Goal: Information Seeking & Learning: Learn about a topic

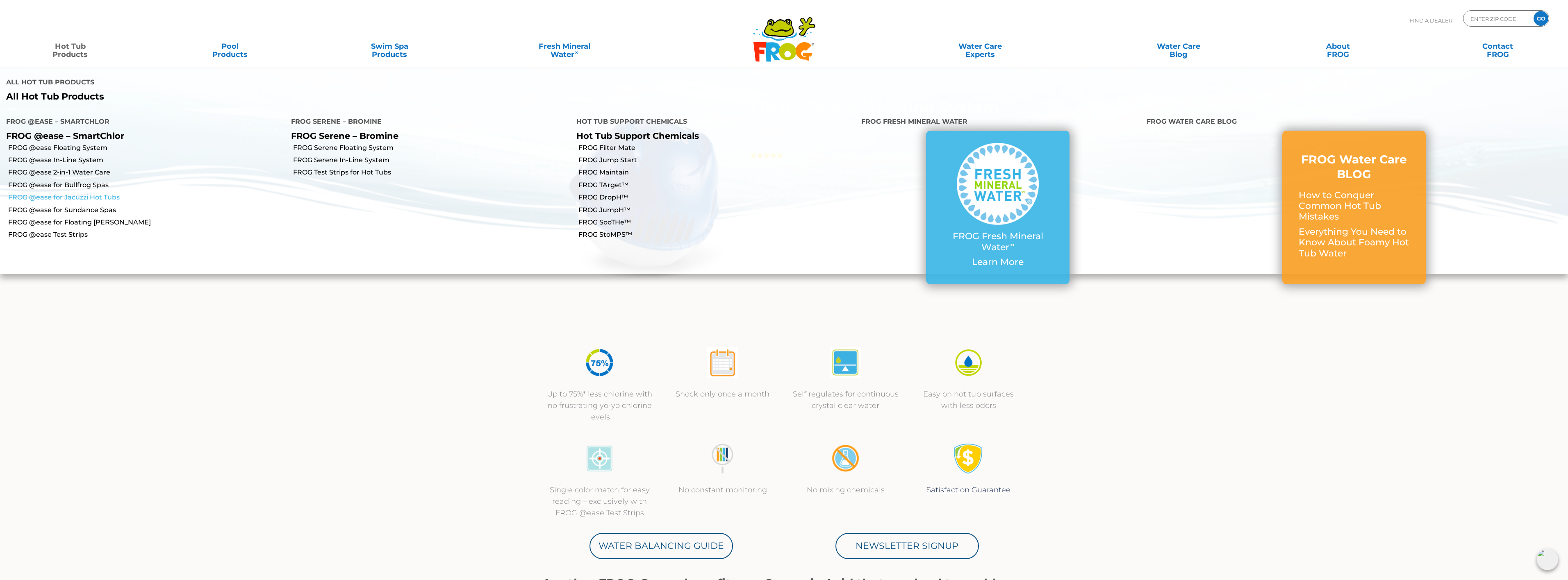
click at [86, 193] on link "FROG @ease for Jacuzzi Hot Tubs" at bounding box center [146, 197] width 276 height 9
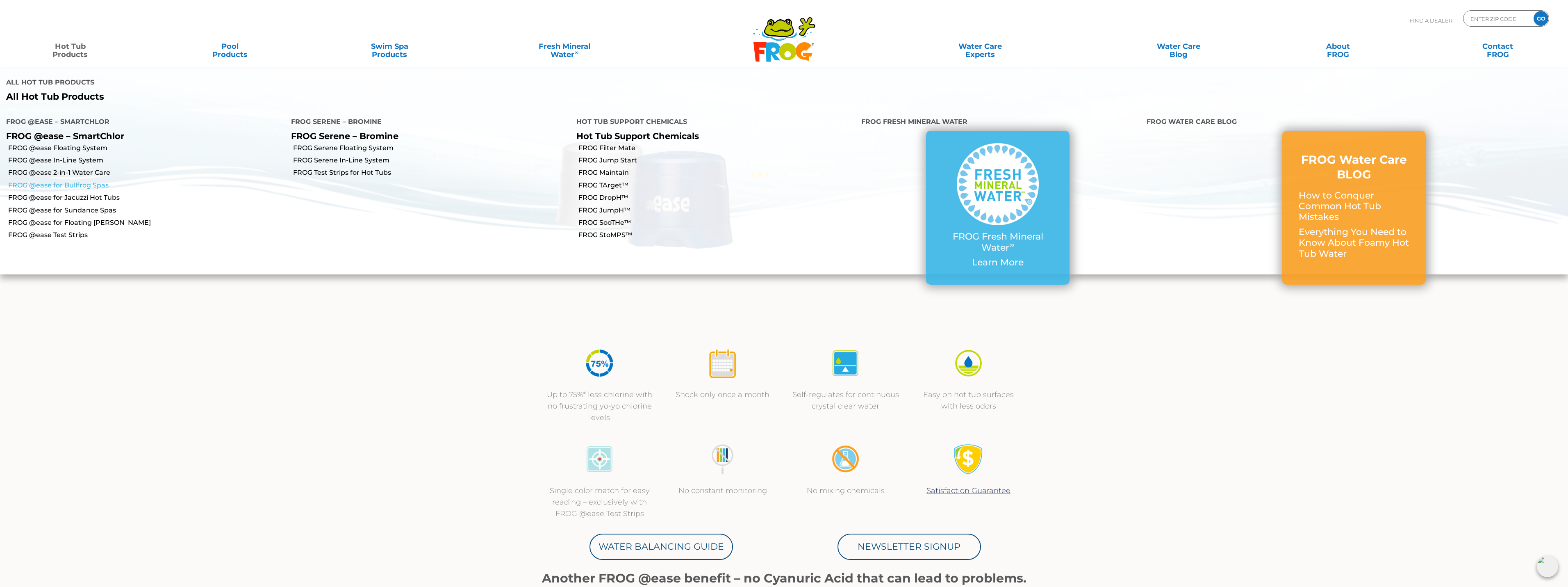
click at [69, 181] on link "FROG @ease for Bullfrog Spas" at bounding box center [146, 185] width 276 height 9
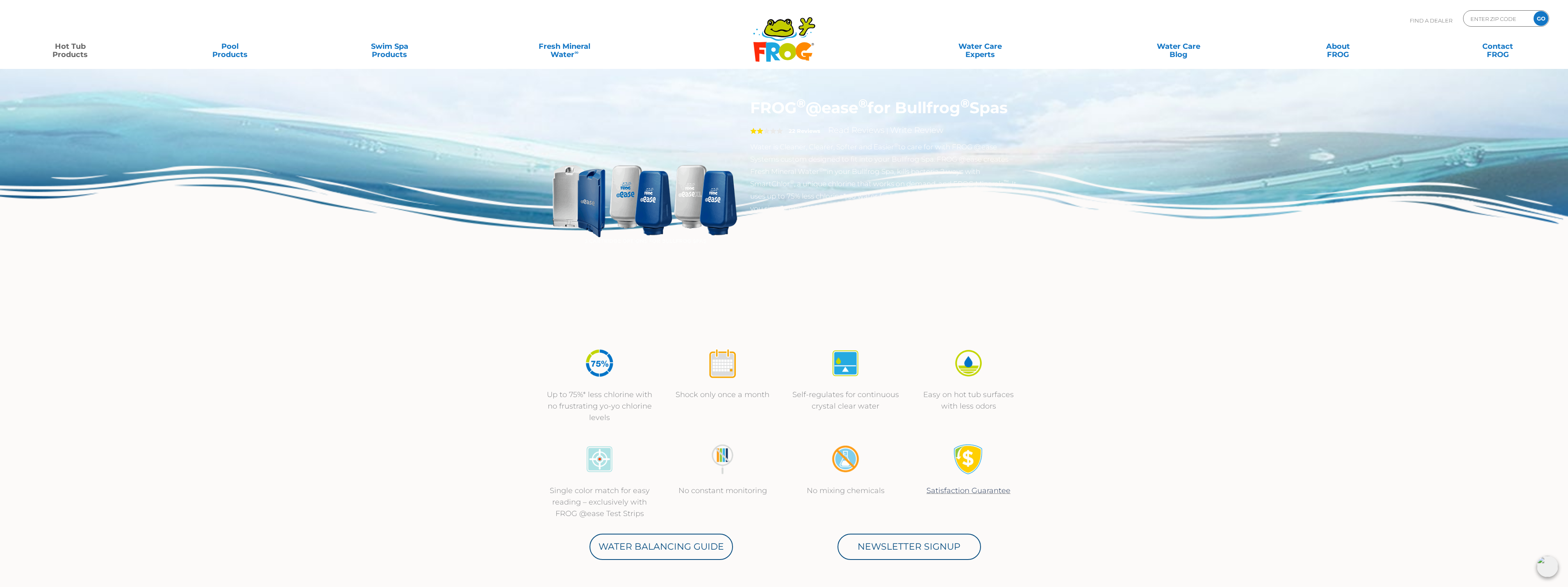
click at [594, 202] on img at bounding box center [644, 192] width 188 height 188
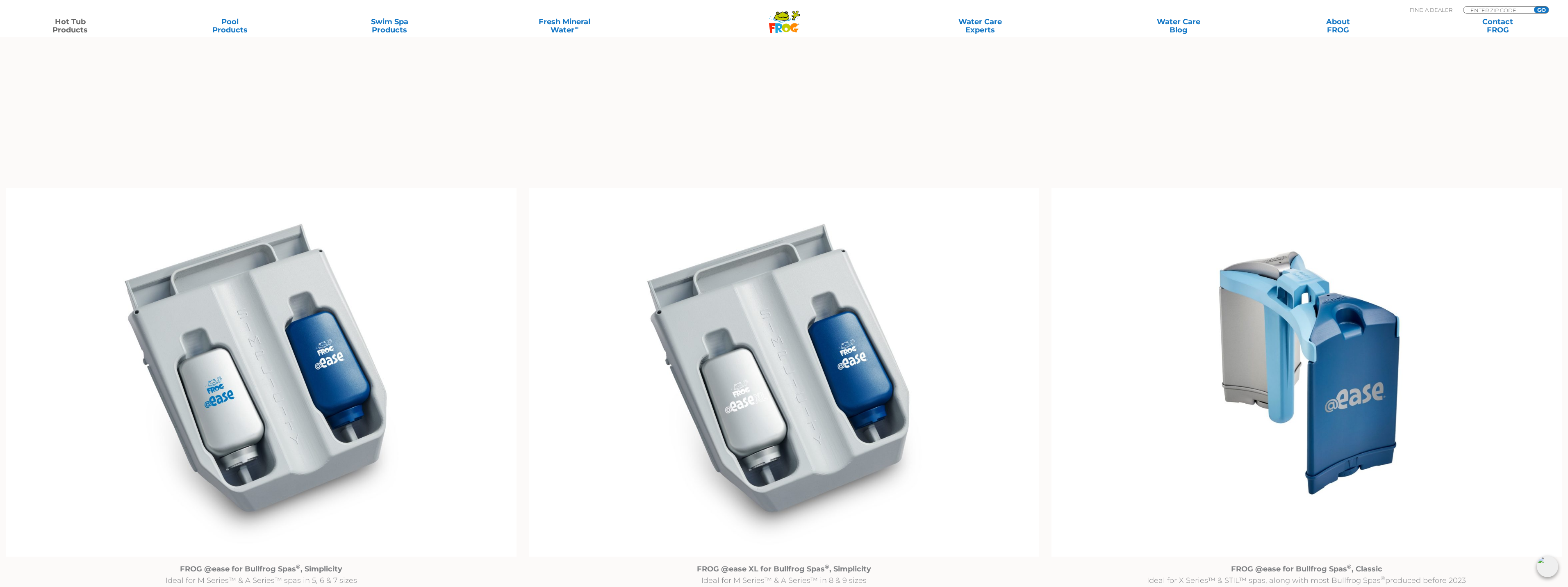
scroll to position [779, 0]
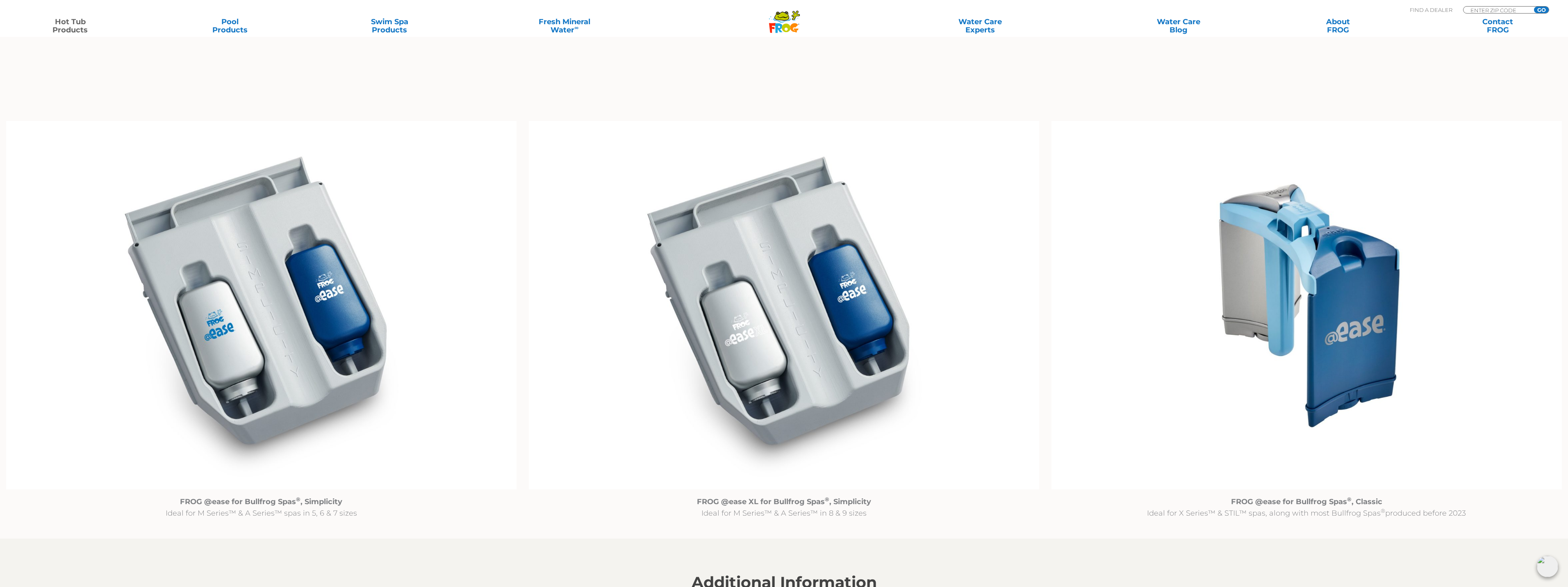
click at [1344, 298] on img at bounding box center [1307, 305] width 511 height 368
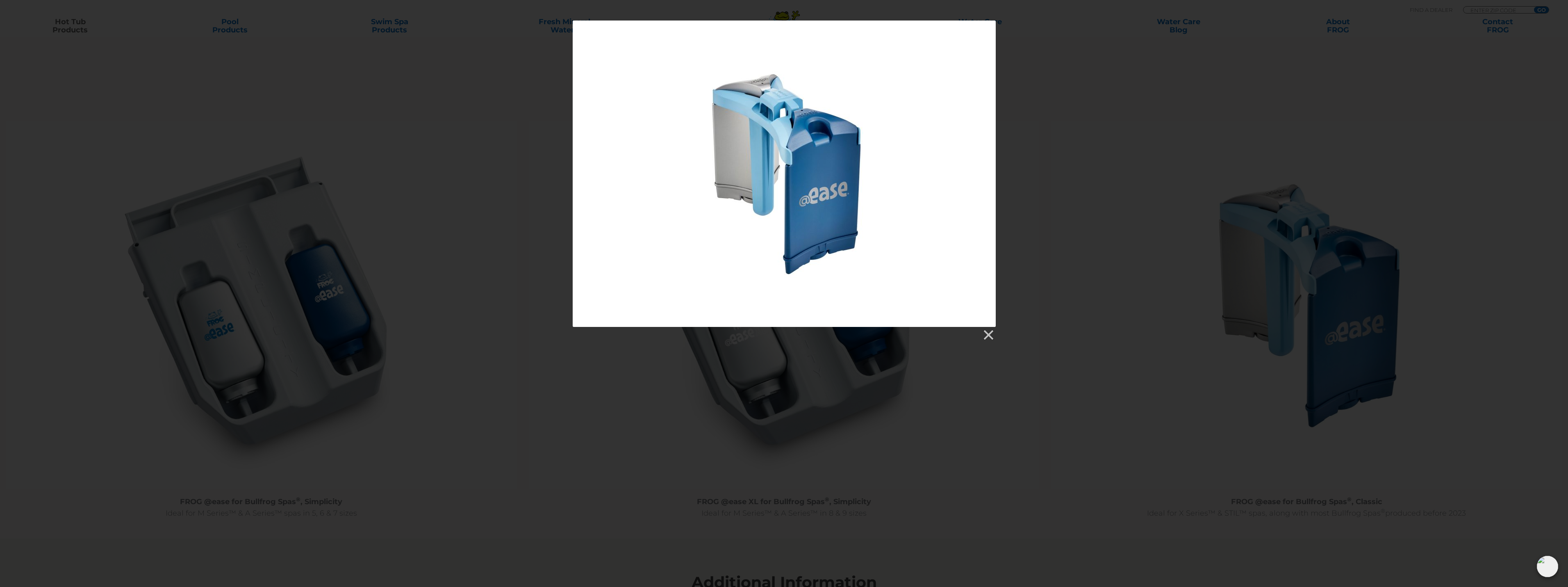
click at [1100, 260] on div at bounding box center [784, 181] width 1568 height 321
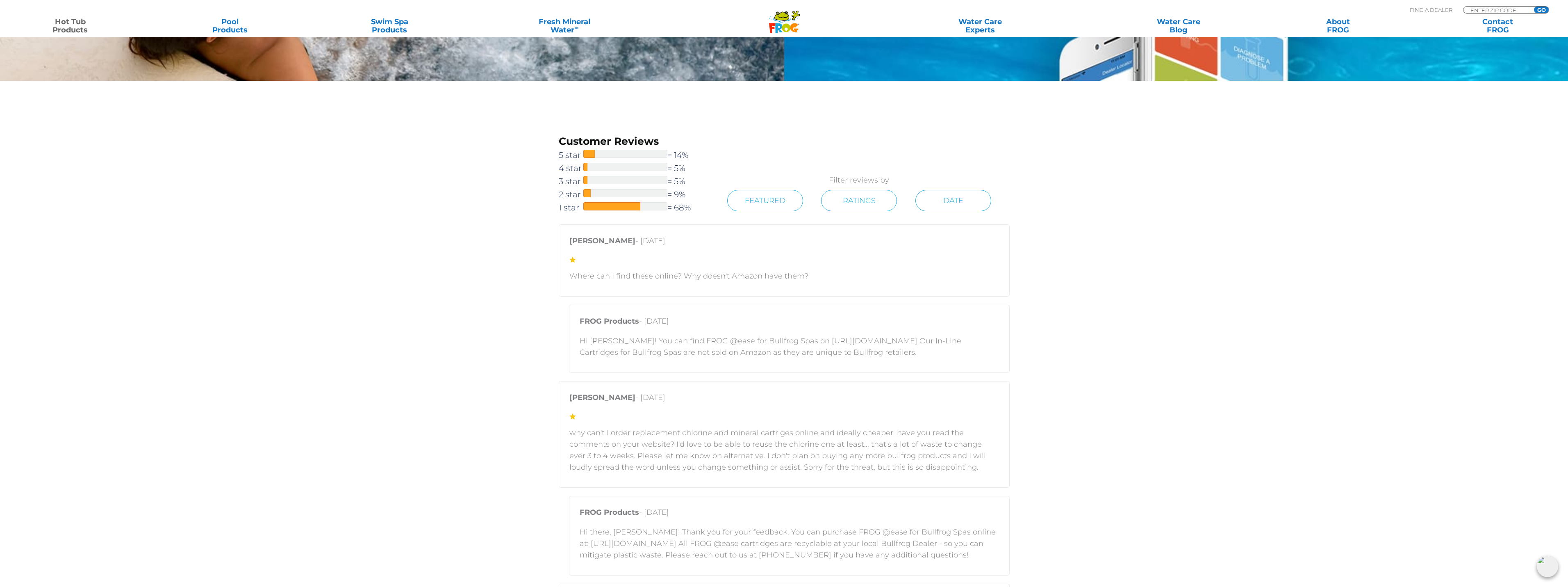
scroll to position [1805, 0]
drag, startPoint x: 782, startPoint y: 339, endPoint x: 886, endPoint y: 341, distance: 104.0
click at [886, 341] on p "Hi [PERSON_NAME]! You can find FROG @ease for Bullfrog Spas on [URL][DOMAIN_NAM…" at bounding box center [789, 346] width 419 height 23
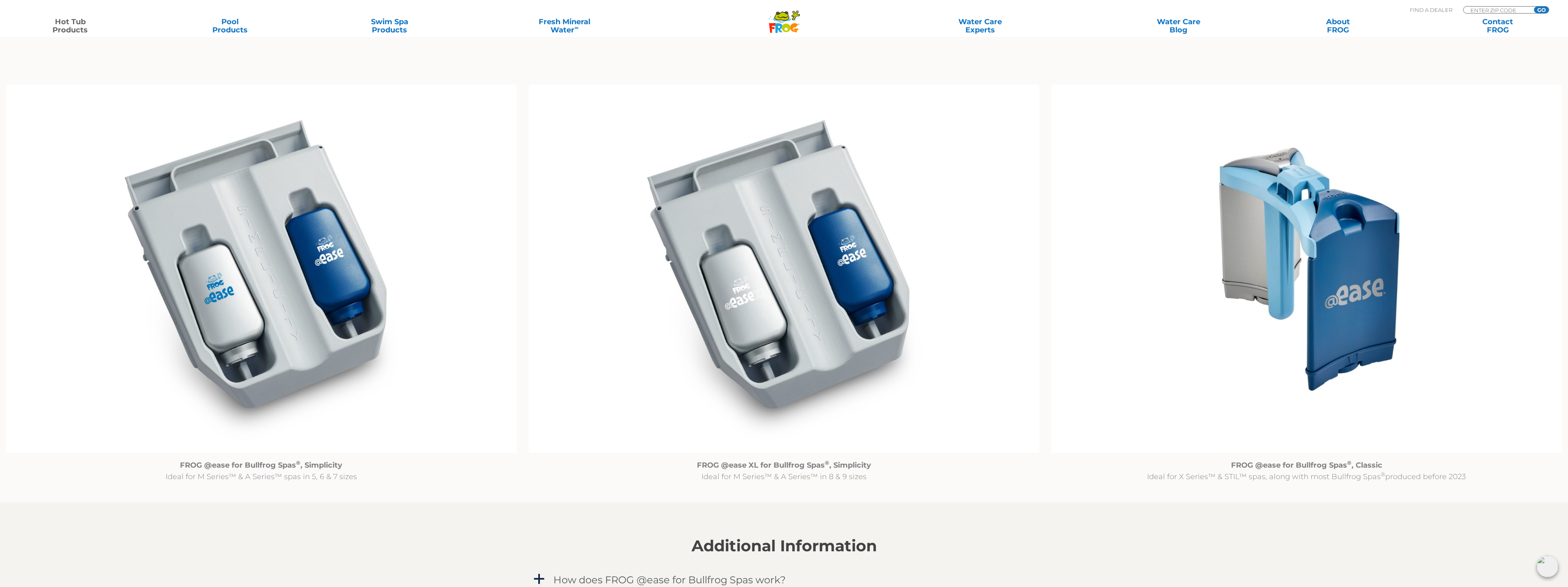
scroll to position [839, 0]
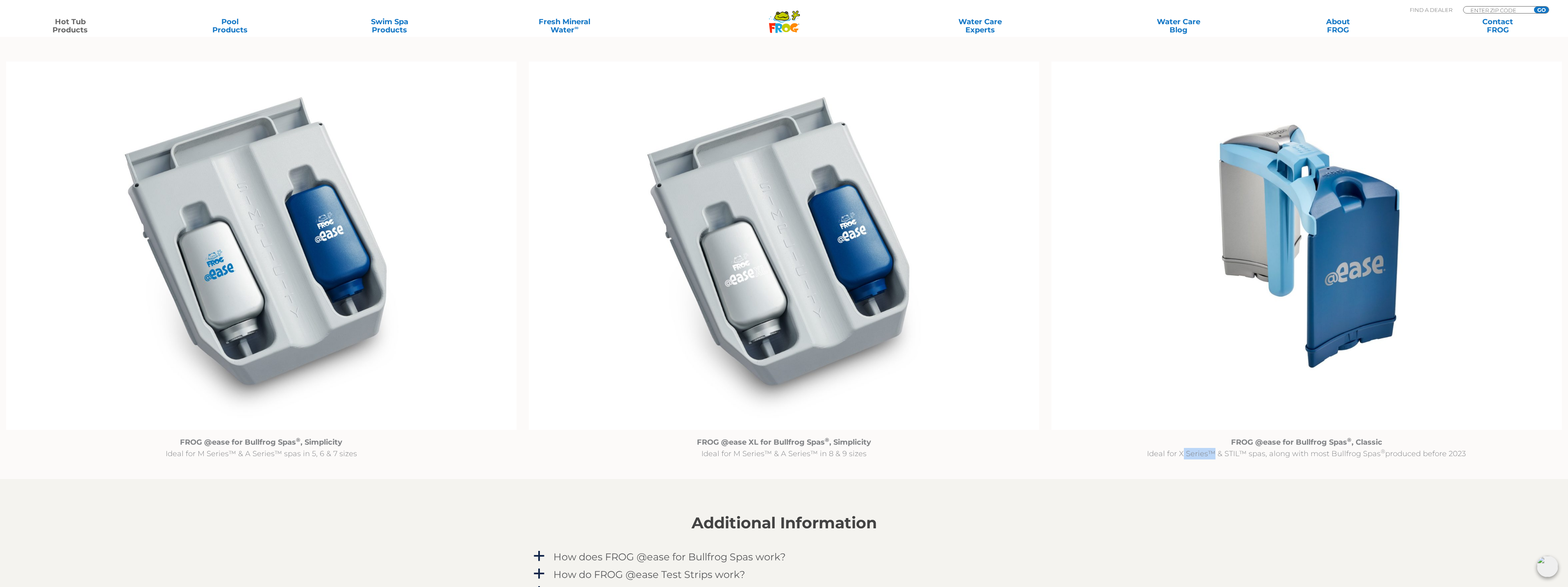
drag, startPoint x: 1180, startPoint y: 453, endPoint x: 1209, endPoint y: 452, distance: 29.0
click at [1209, 452] on p "FROG @ease for Bullfrog Spas ® , Classic Ideal for X Series™ & STIL™ spas, alon…" at bounding box center [1307, 448] width 511 height 23
copy p "X Series"
